Goal: Transaction & Acquisition: Obtain resource

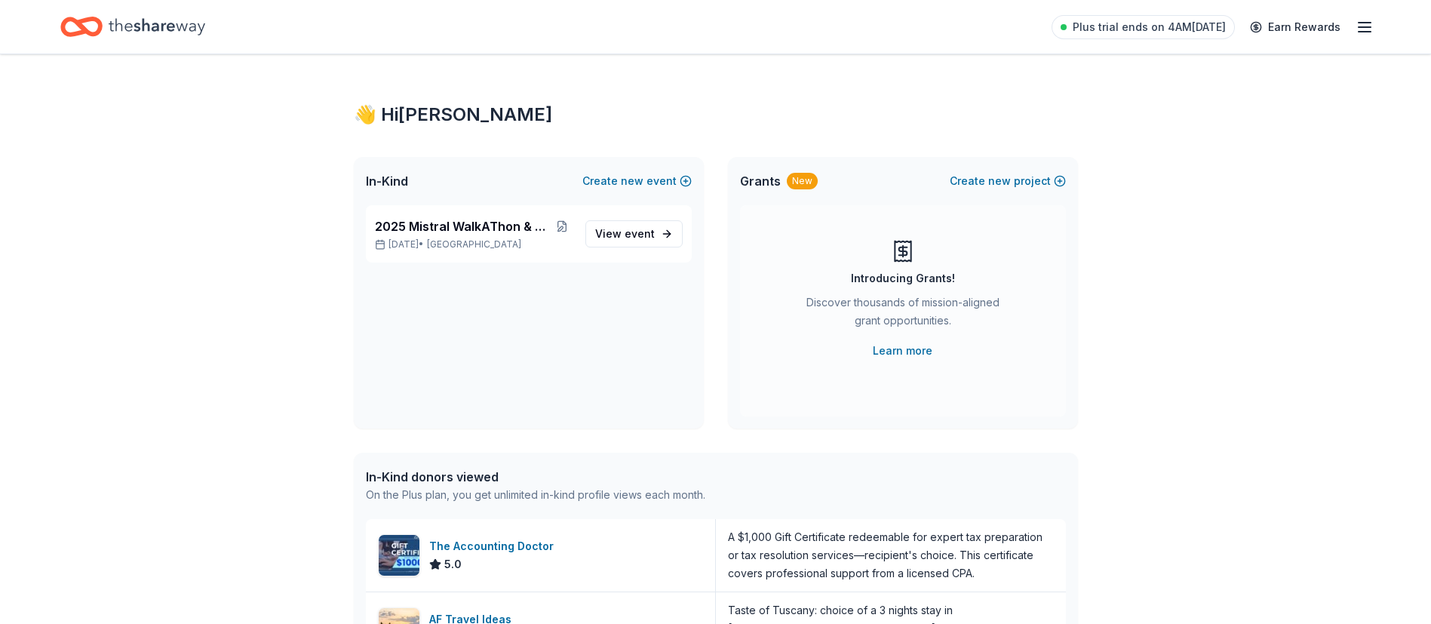
scroll to position [108, 0]
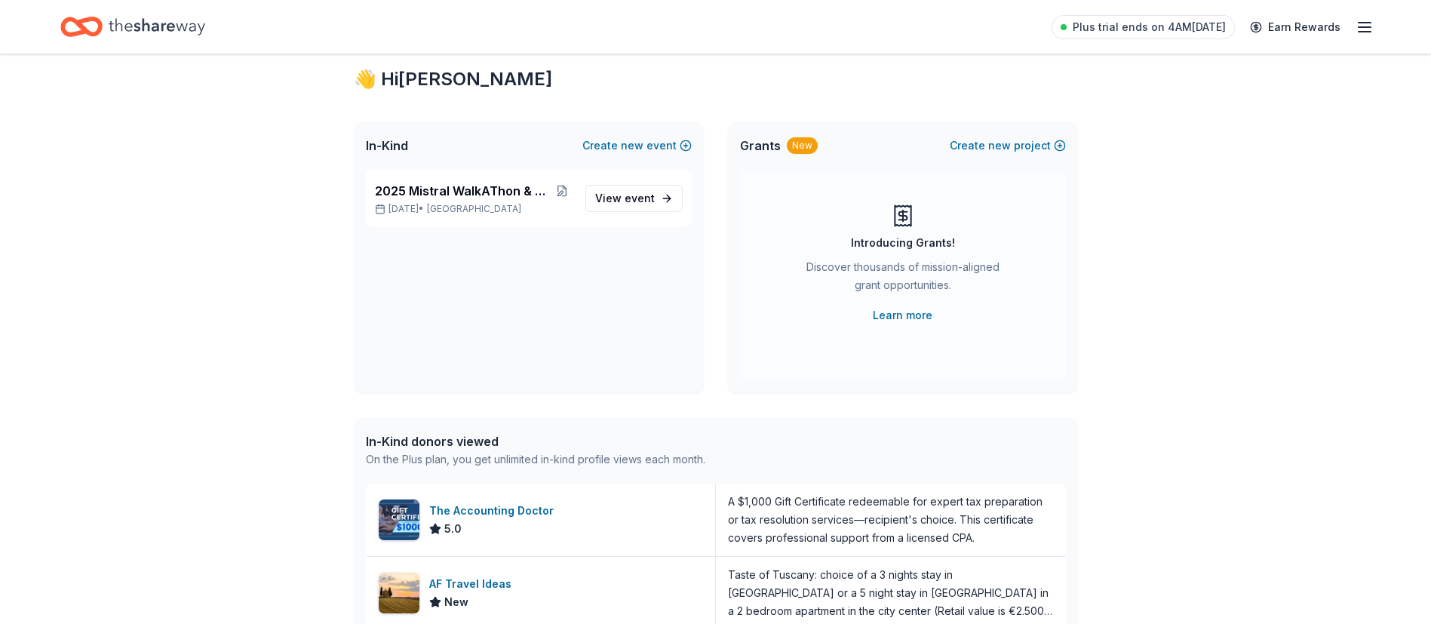
scroll to position [37, 0]
click at [626, 198] on span "View event" at bounding box center [625, 197] width 60 height 18
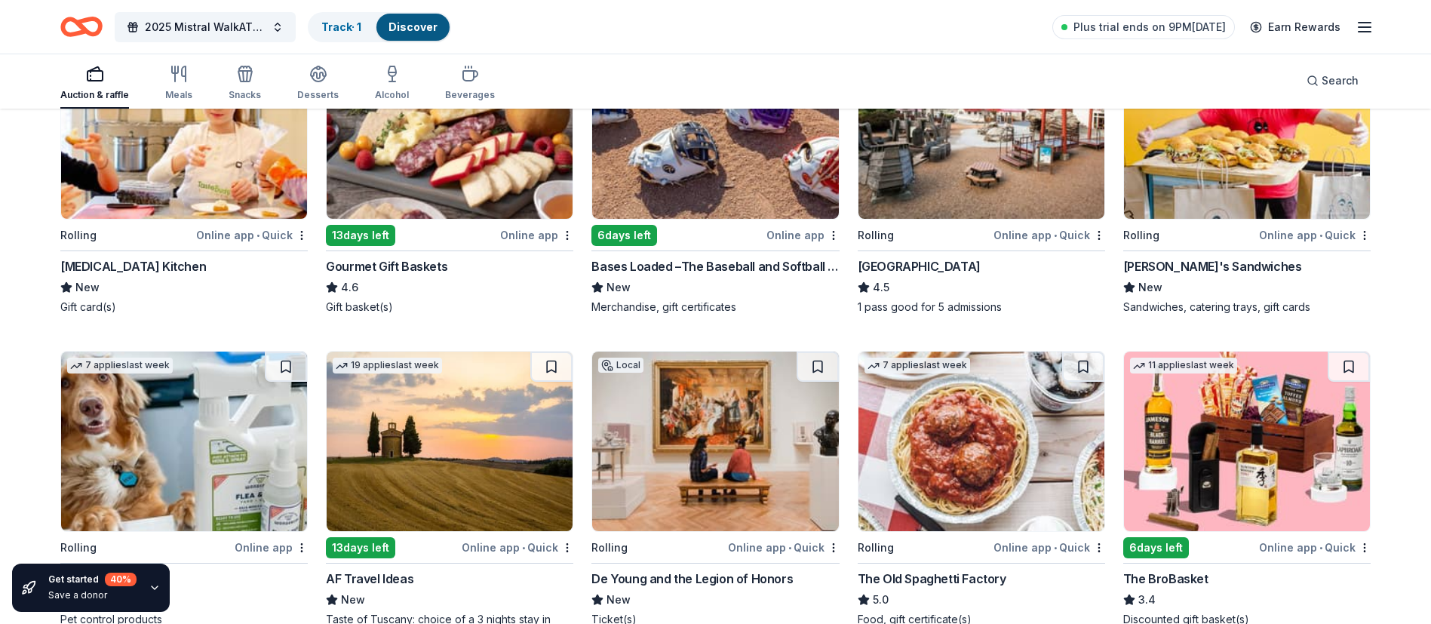
scroll to position [633, 0]
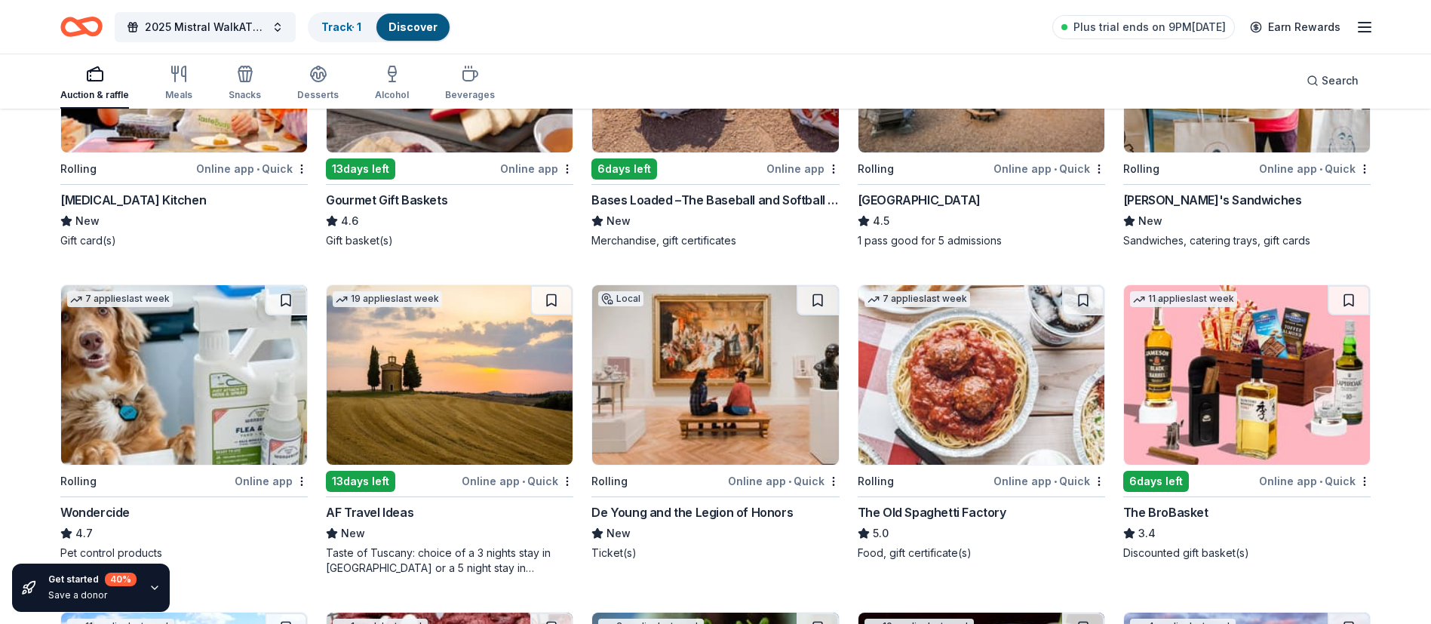
click at [435, 392] on img at bounding box center [450, 375] width 246 height 180
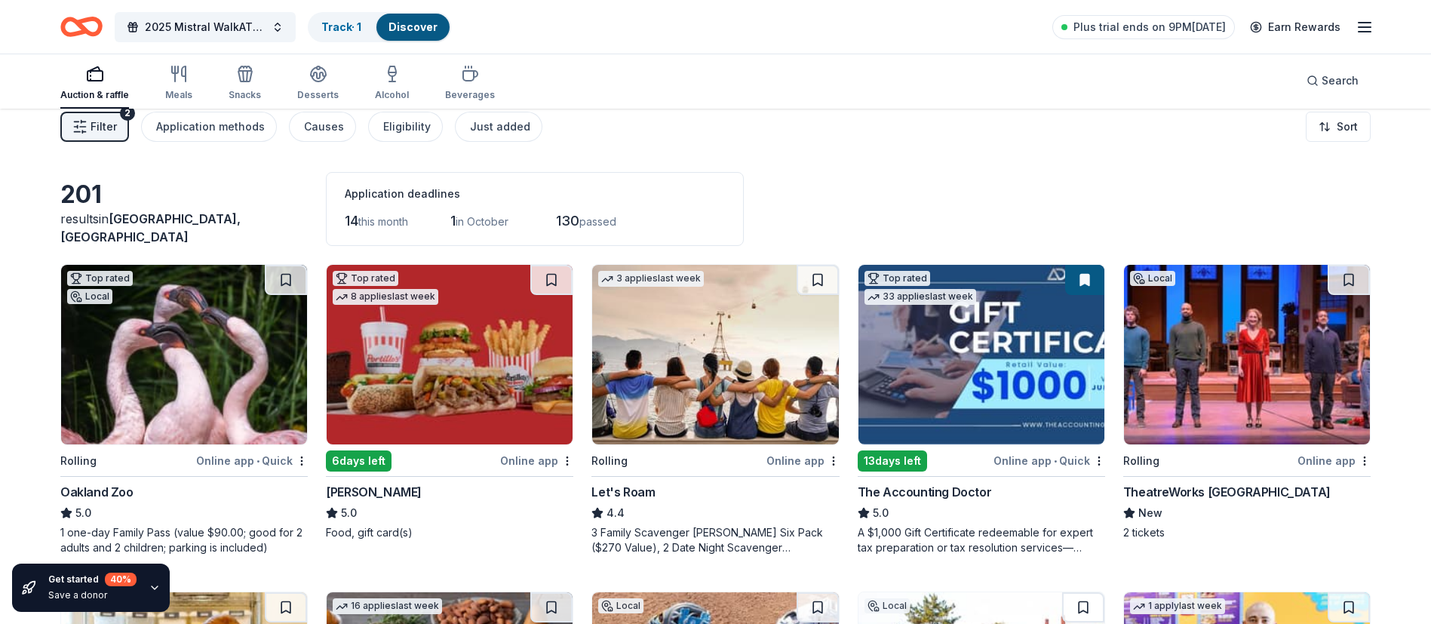
scroll to position [0, 0]
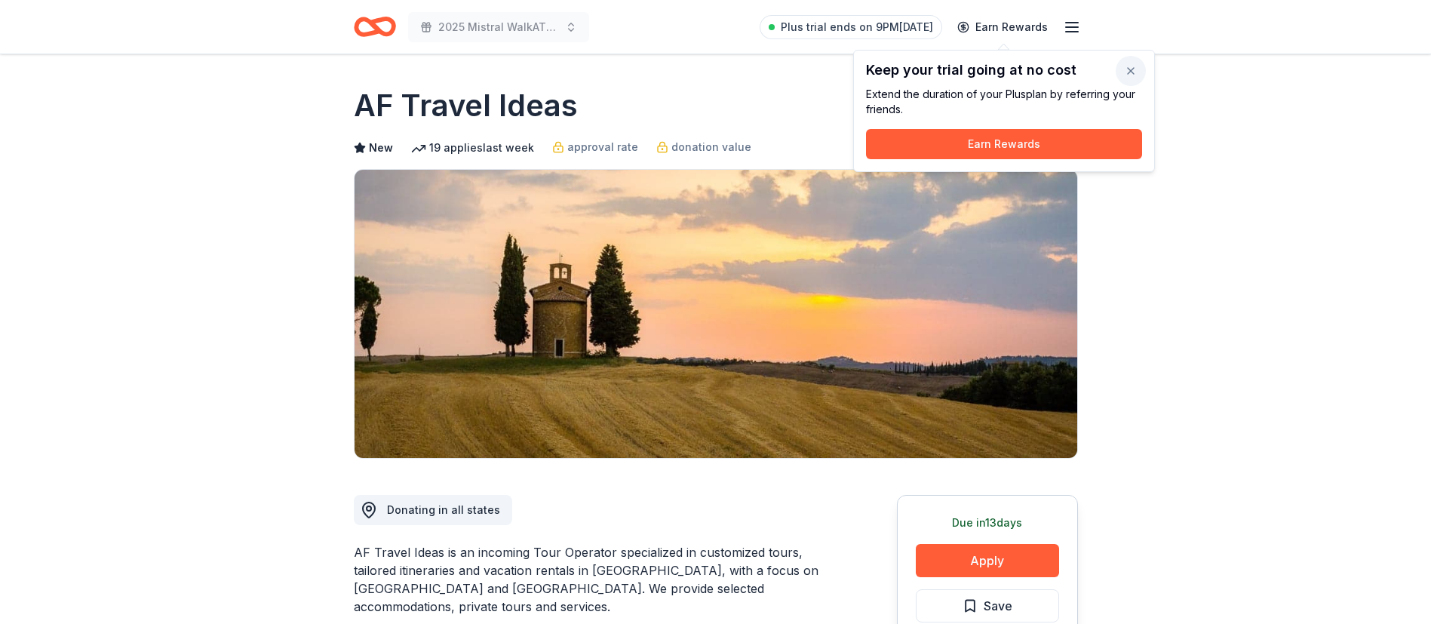
click at [1132, 70] on button "button" at bounding box center [1131, 71] width 30 height 30
